Goal: Find specific page/section: Find specific page/section

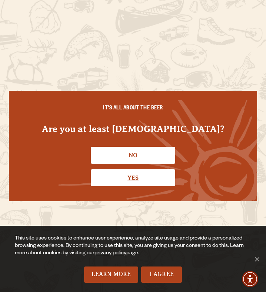
click at [137, 178] on link "Yes" at bounding box center [133, 178] width 84 height 17
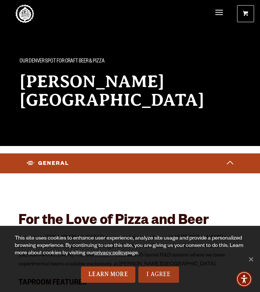
click at [172, 276] on link "I Agree" at bounding box center [158, 275] width 41 height 16
